Goal: Check status

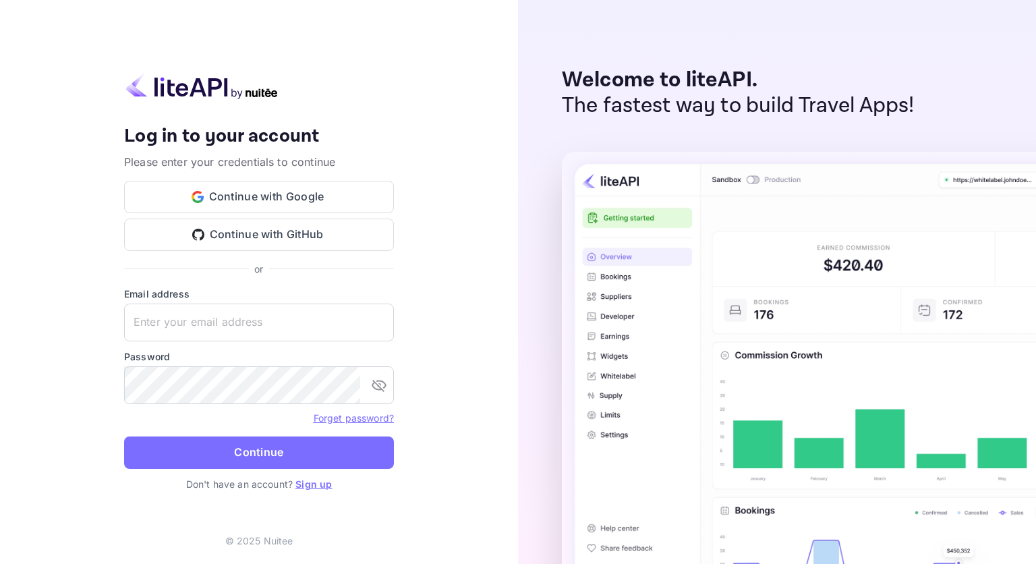
type input "[EMAIL_ADDRESS][DOMAIN_NAME]"
click at [242, 434] on form "Email address [EMAIL_ADDRESS][DOMAIN_NAME] ​ Password ​ Forget password? Contin…" at bounding box center [259, 382] width 270 height 190
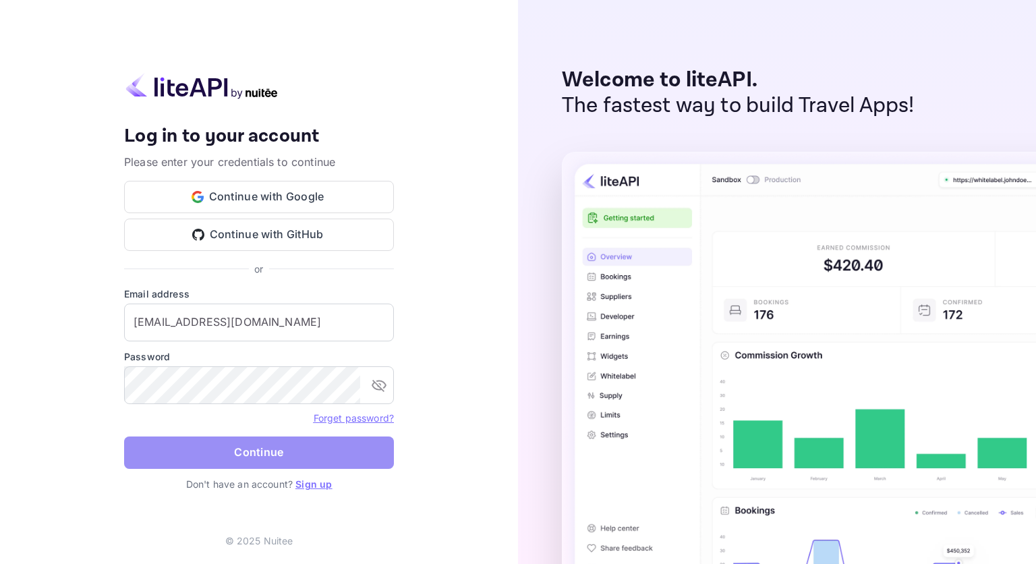
click at [242, 440] on button "Continue" at bounding box center [259, 453] width 270 height 32
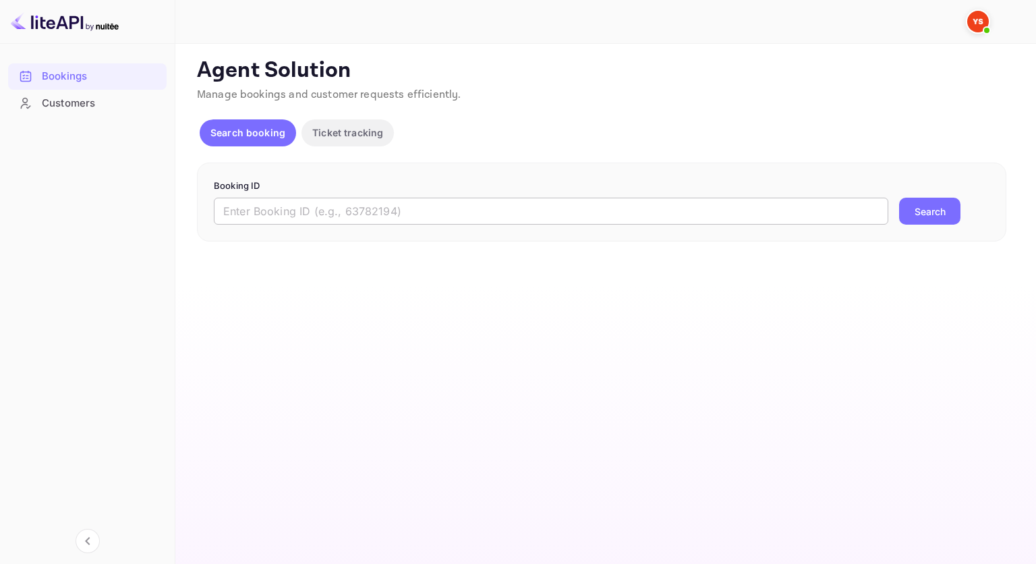
click at [376, 221] on input "text" at bounding box center [551, 211] width 675 height 27
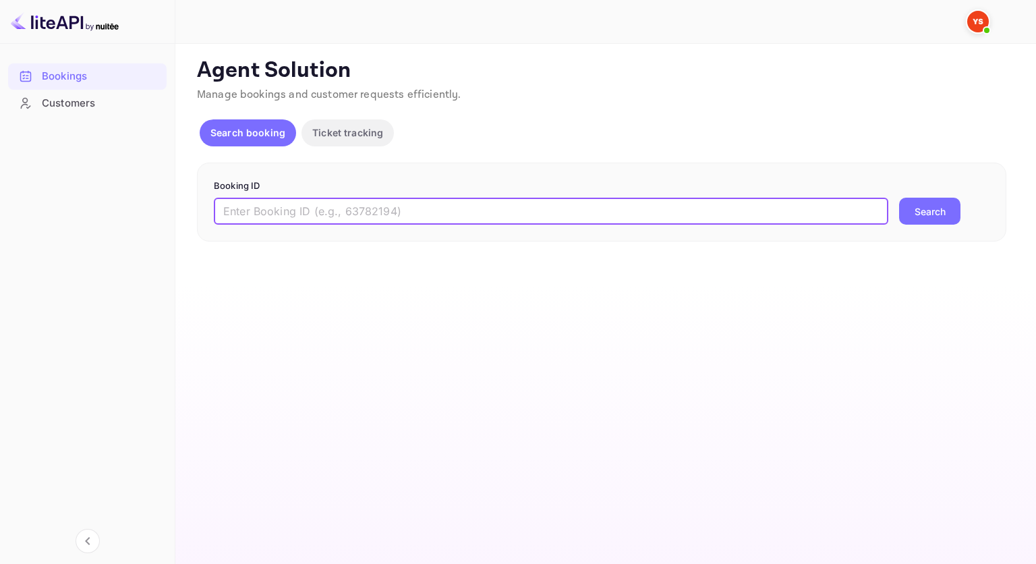
paste input "9385799"
type input "9385799"
click at [932, 216] on button "Search" at bounding box center [929, 211] width 61 height 27
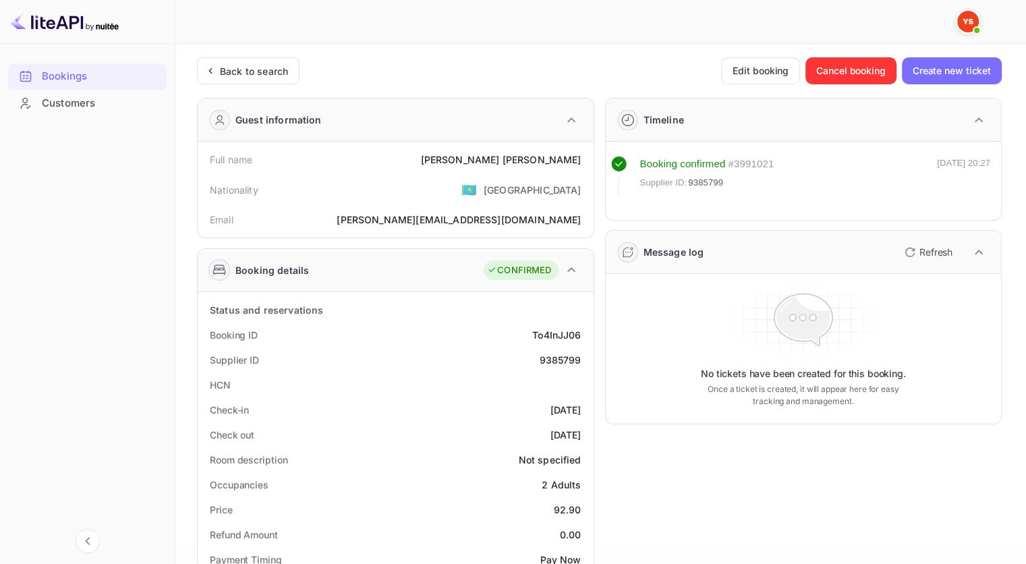
click at [561, 361] on div "9385799" at bounding box center [560, 360] width 42 height 14
copy div "9385799"
drag, startPoint x: 497, startPoint y: 160, endPoint x: 587, endPoint y: 161, distance: 90.4
click at [587, 161] on div "Full name [PERSON_NAME]" at bounding box center [395, 159] width 385 height 25
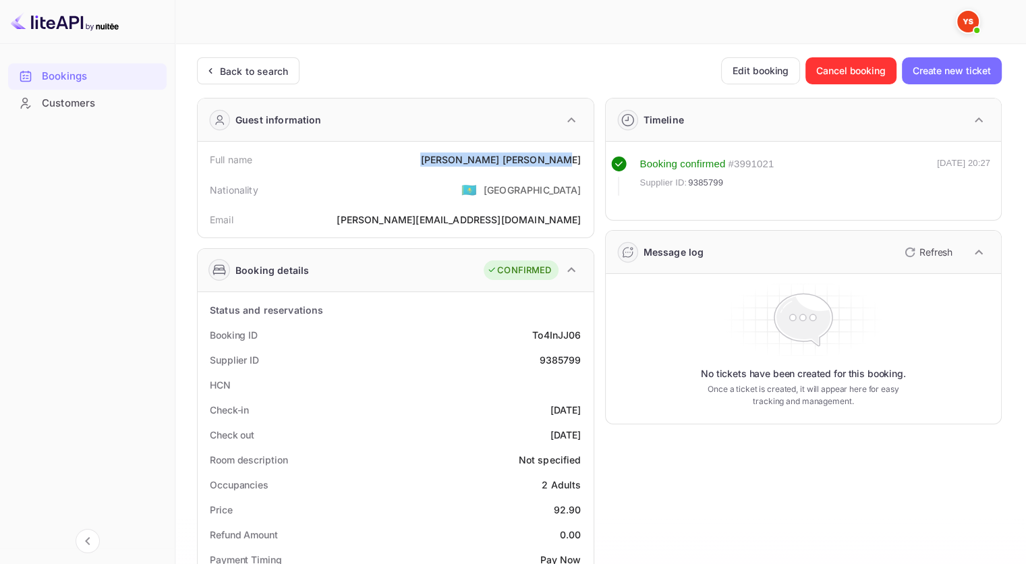
copy div "[PERSON_NAME]"
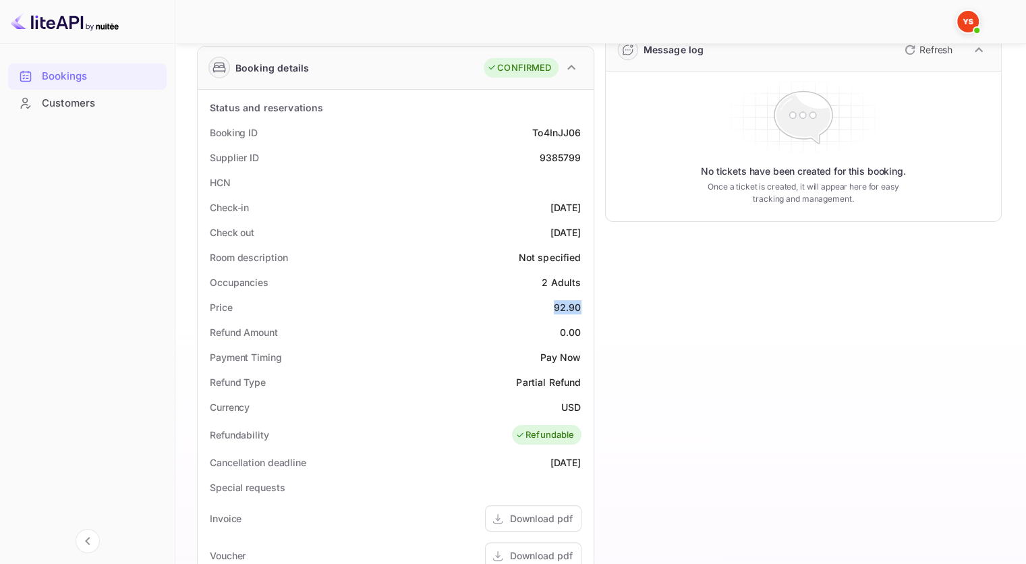
drag, startPoint x: 553, startPoint y: 308, endPoint x: 586, endPoint y: 308, distance: 32.4
click at [586, 308] on div "Price 92.90" at bounding box center [395, 307] width 385 height 25
copy div "92.90"
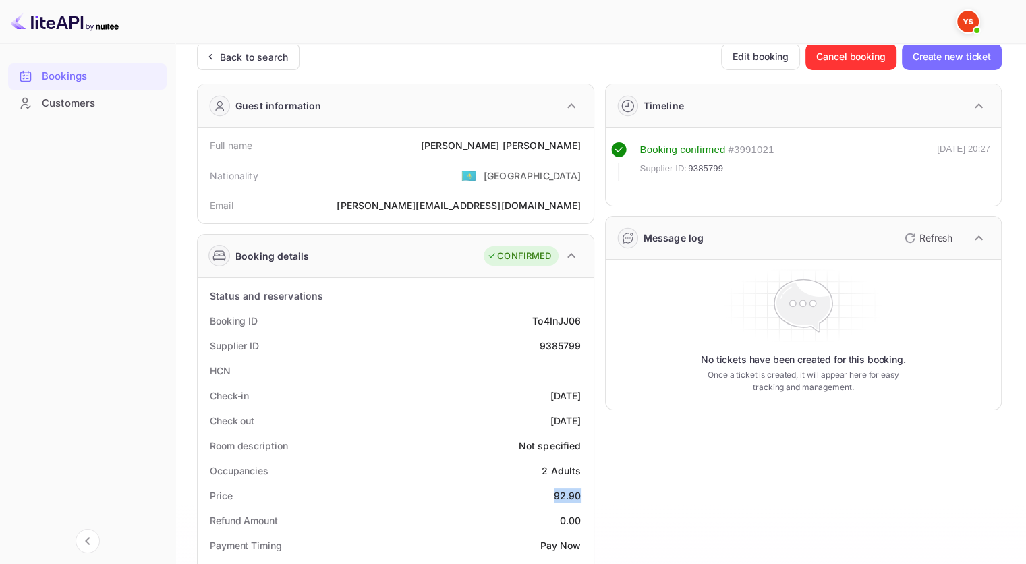
scroll to position [0, 0]
